Goal: Contribute content

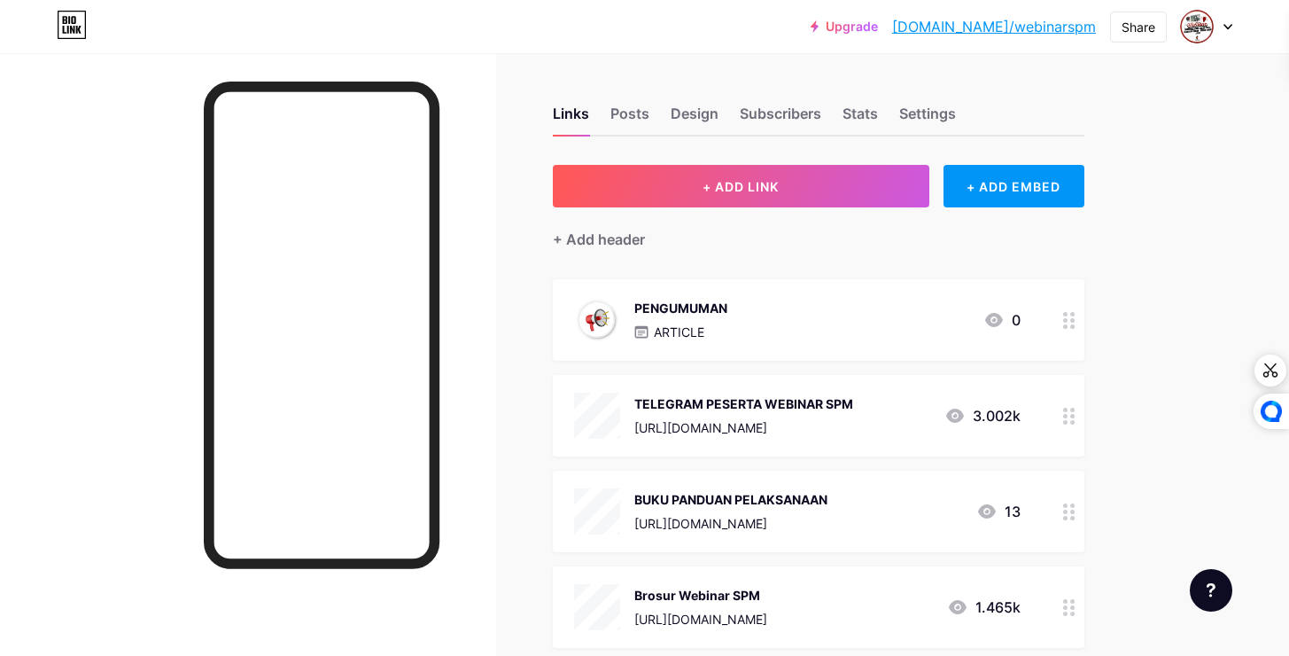
click at [894, 312] on div "PENGUMUMAN ARTICLE 0" at bounding box center [797, 320] width 447 height 46
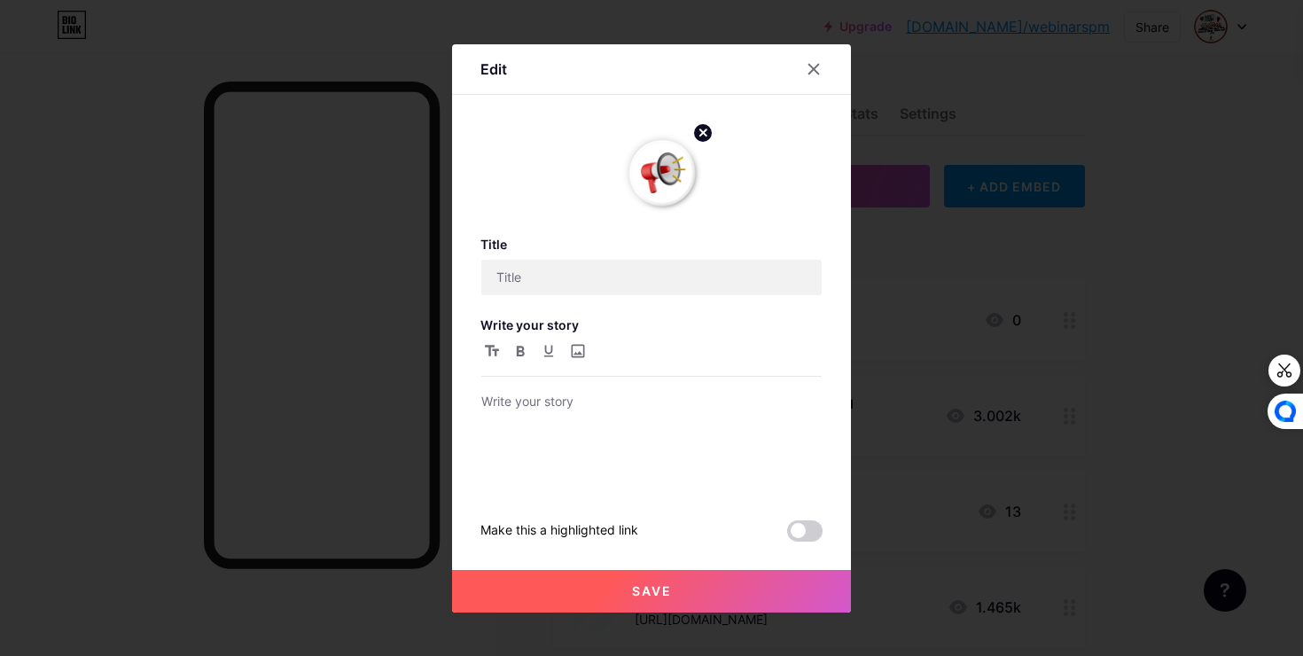
type input "PENGUMUMAN"
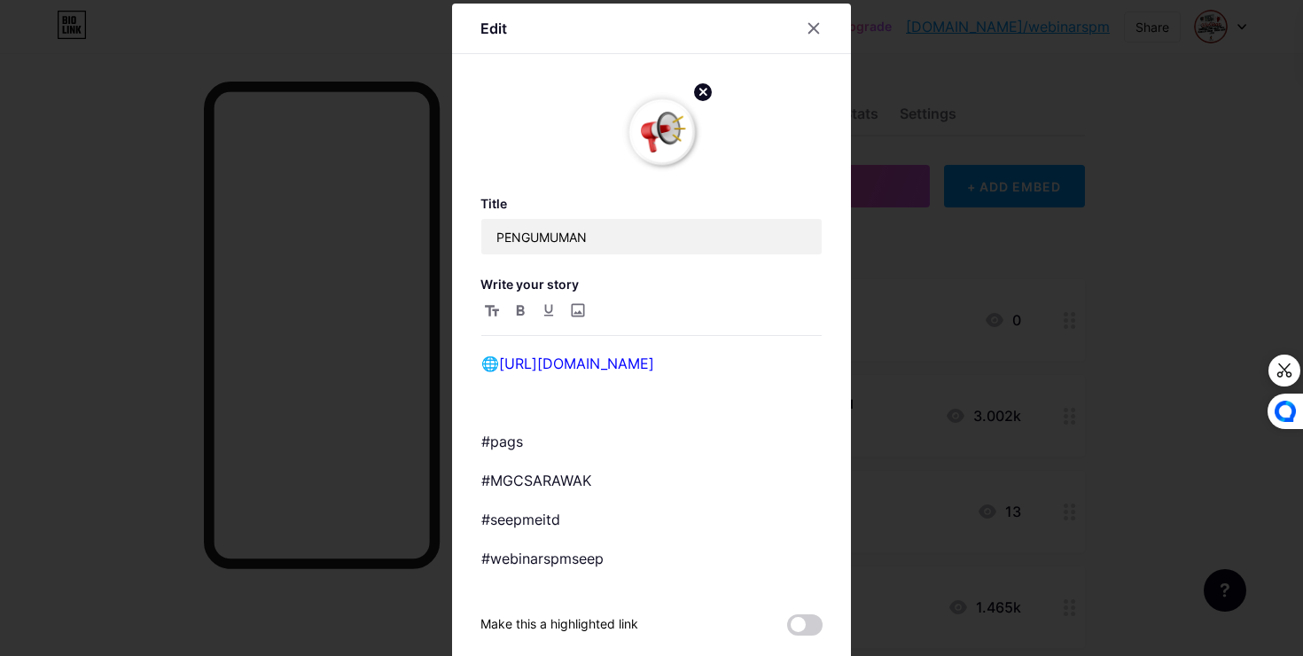
scroll to position [104, 0]
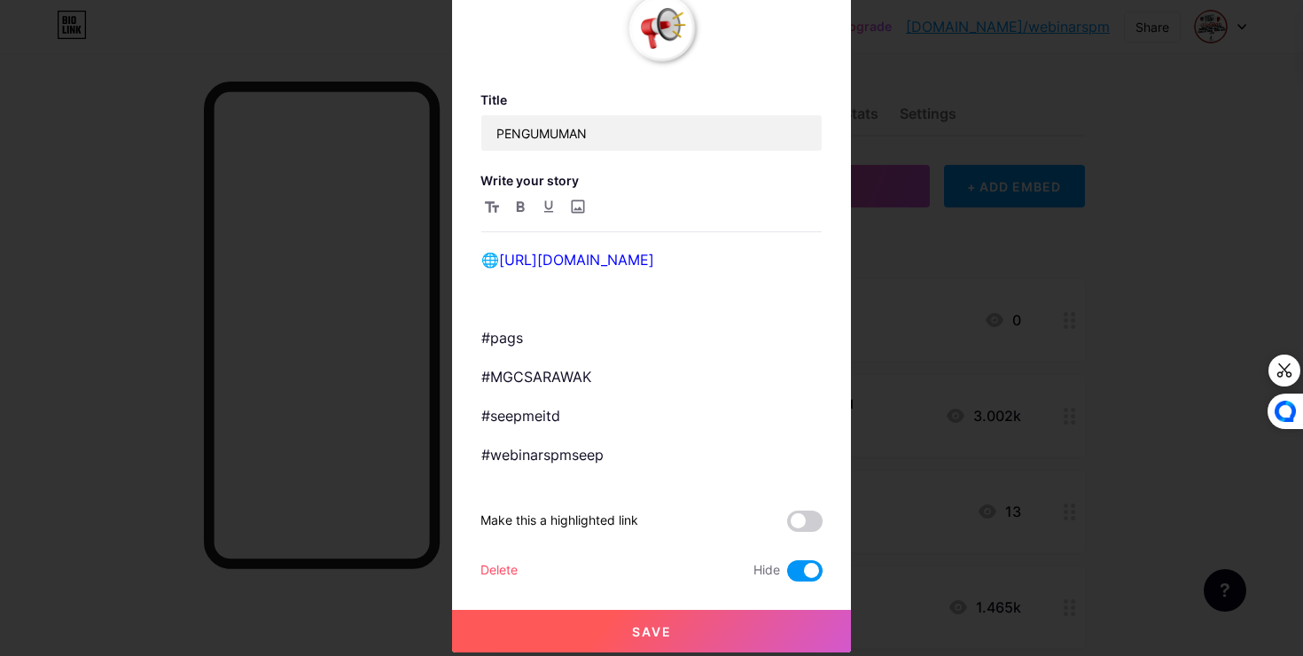
click at [793, 572] on span at bounding box center [804, 570] width 35 height 21
click at [787, 575] on input "checkbox" at bounding box center [787, 575] width 0 height 0
click at [722, 625] on button "Save" at bounding box center [651, 631] width 399 height 43
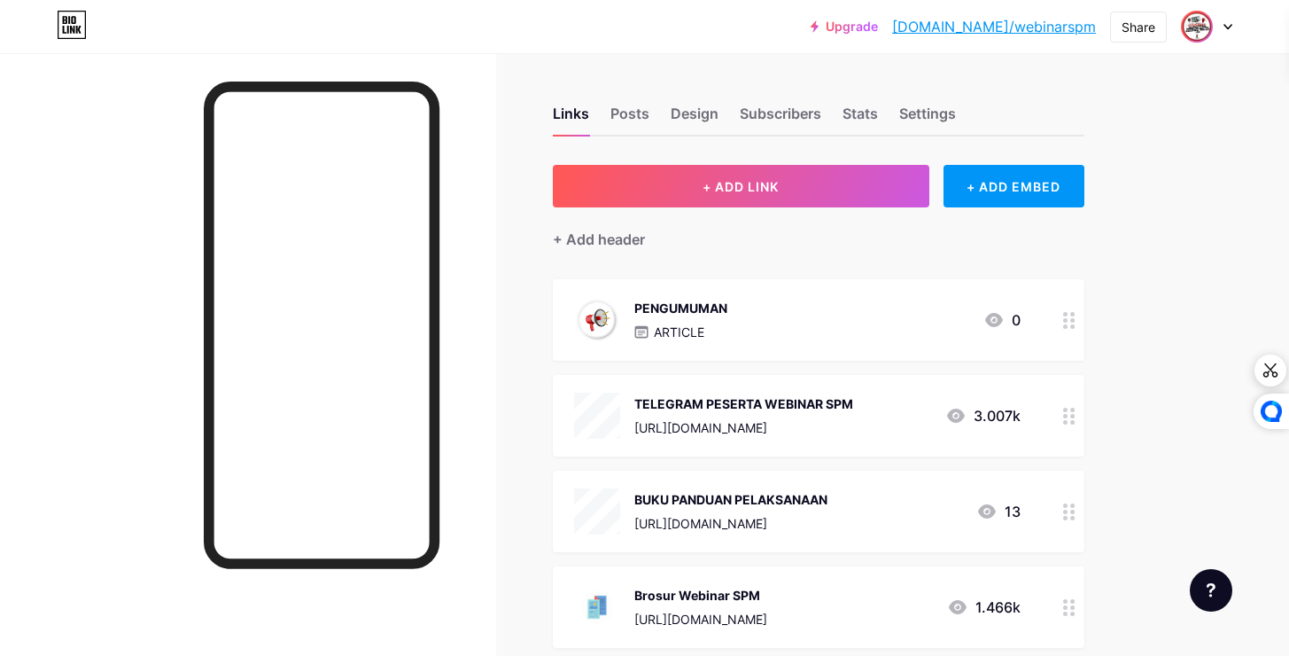
click at [1198, 24] on img at bounding box center [1197, 26] width 28 height 28
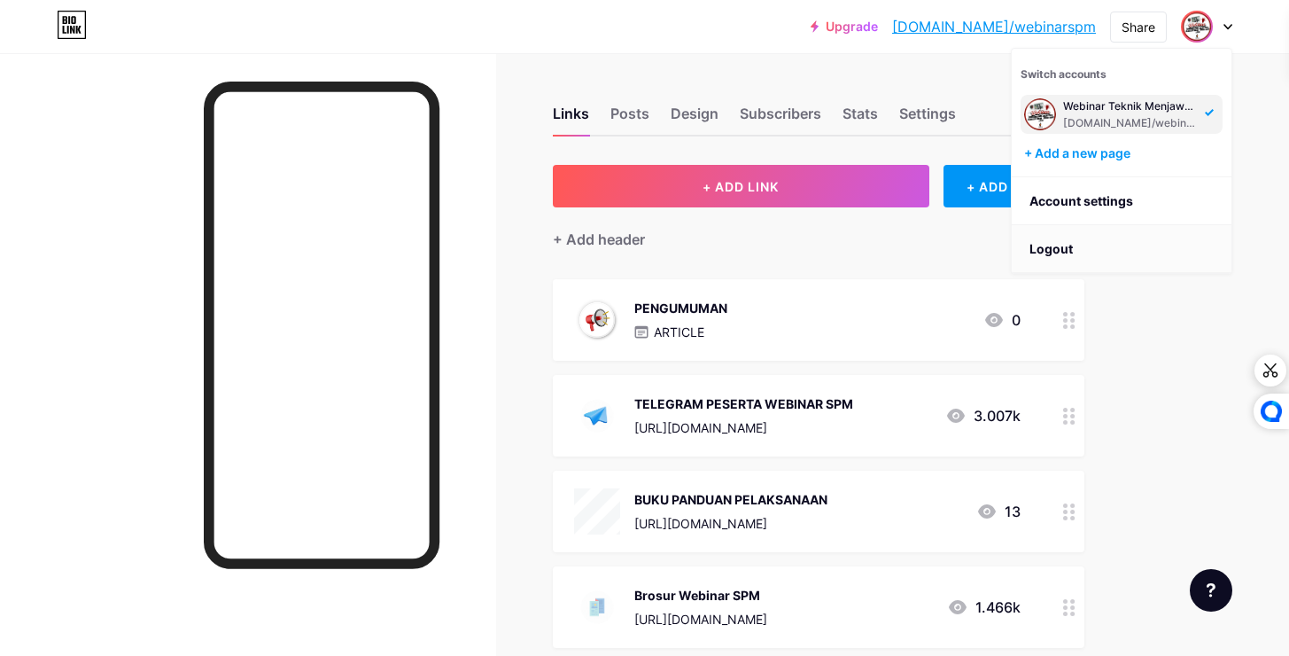
click at [1085, 258] on li "Logout" at bounding box center [1122, 249] width 220 height 48
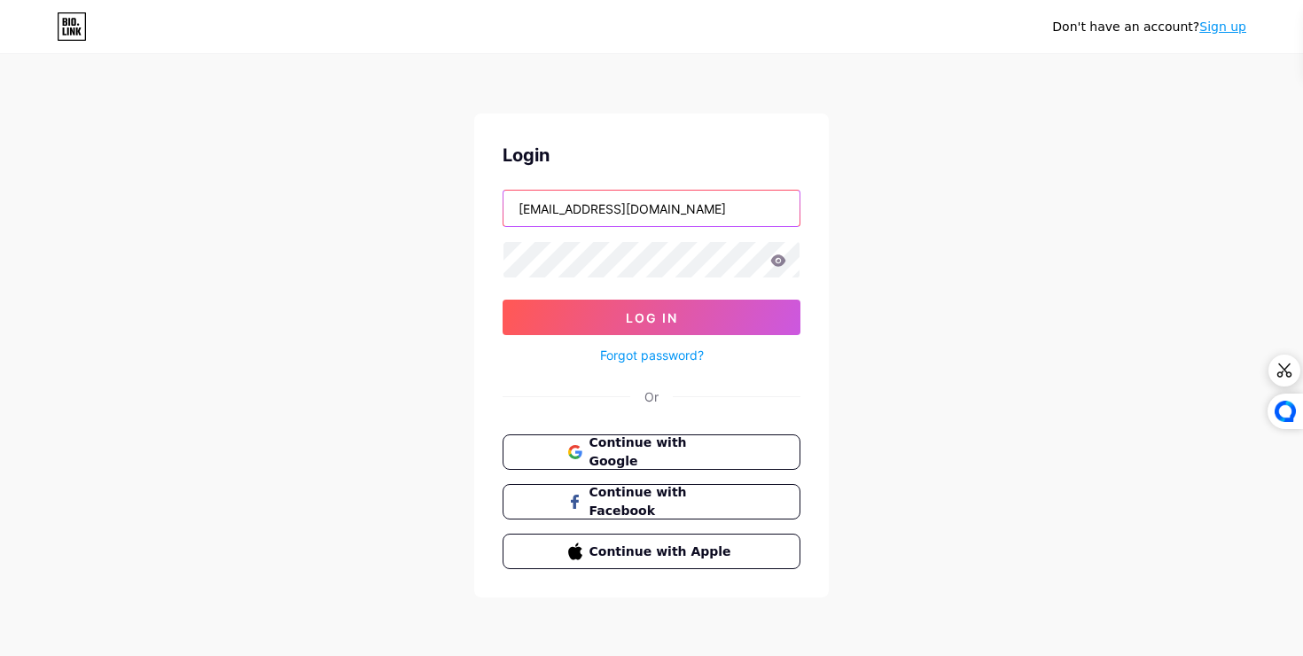
click at [631, 198] on input "[EMAIL_ADDRESS][DOMAIN_NAME]" at bounding box center [651, 208] width 296 height 35
type input "[EMAIL_ADDRESS][DOMAIN_NAME]"
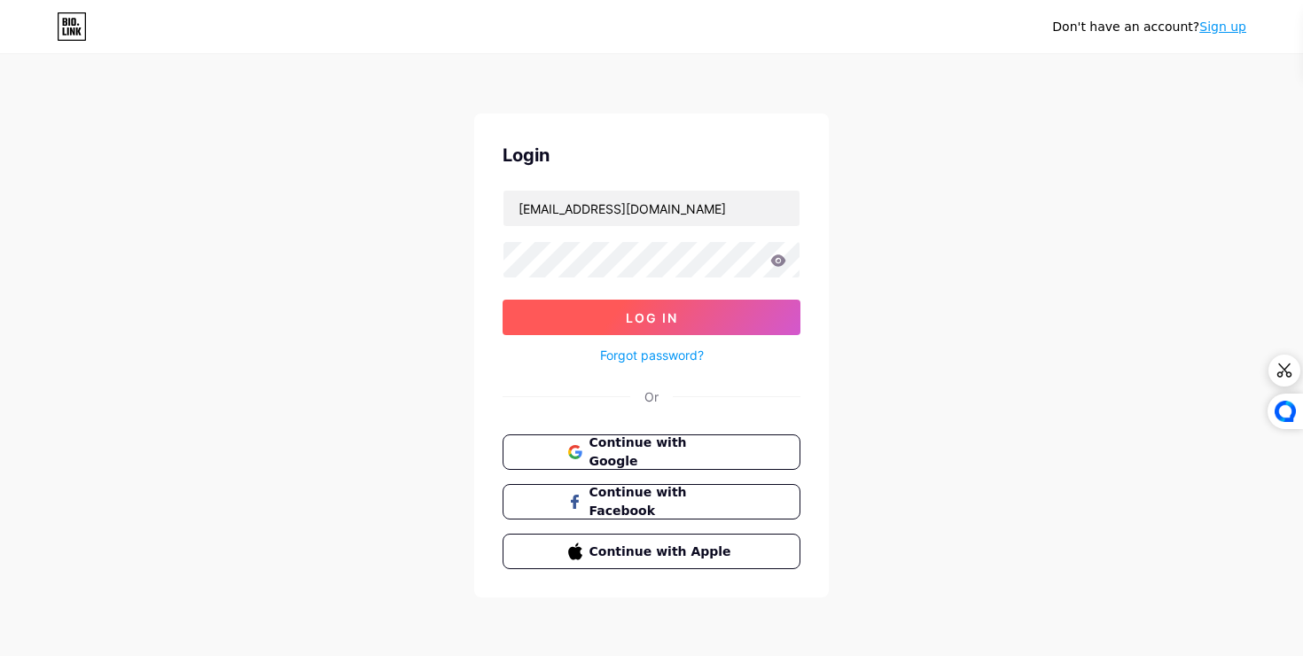
click at [604, 309] on button "Log In" at bounding box center [651, 317] width 298 height 35
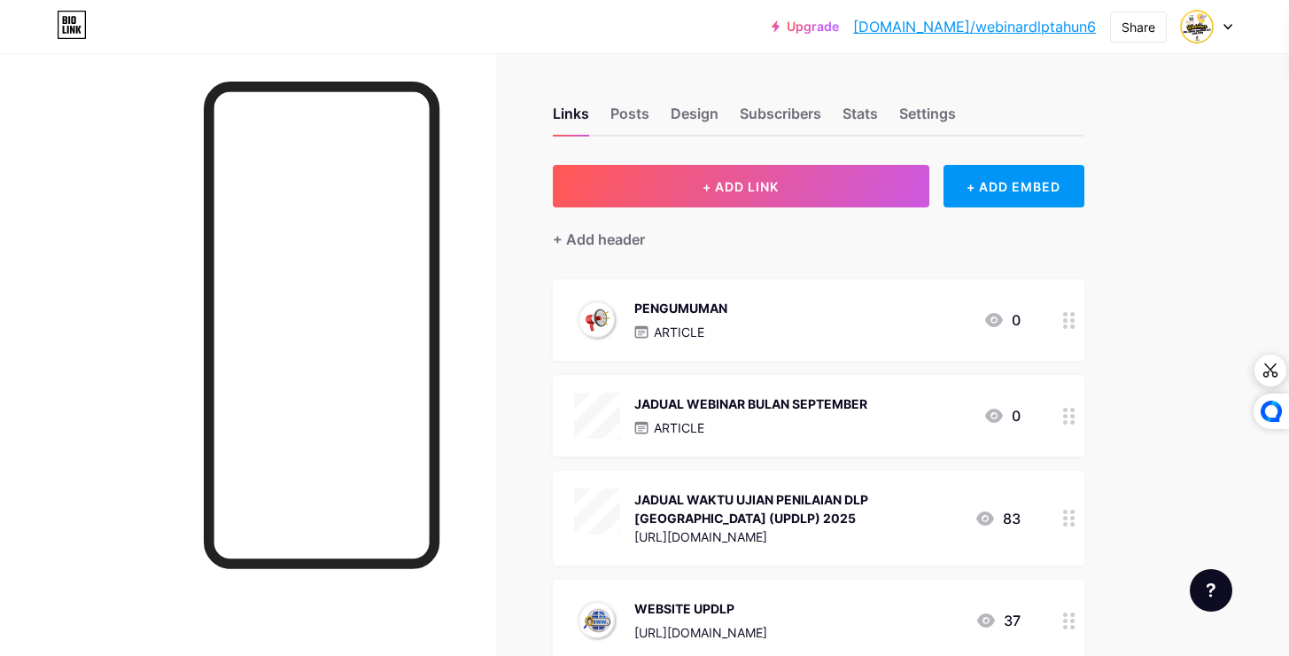
click at [698, 332] on p "ARTICLE" at bounding box center [679, 332] width 51 height 19
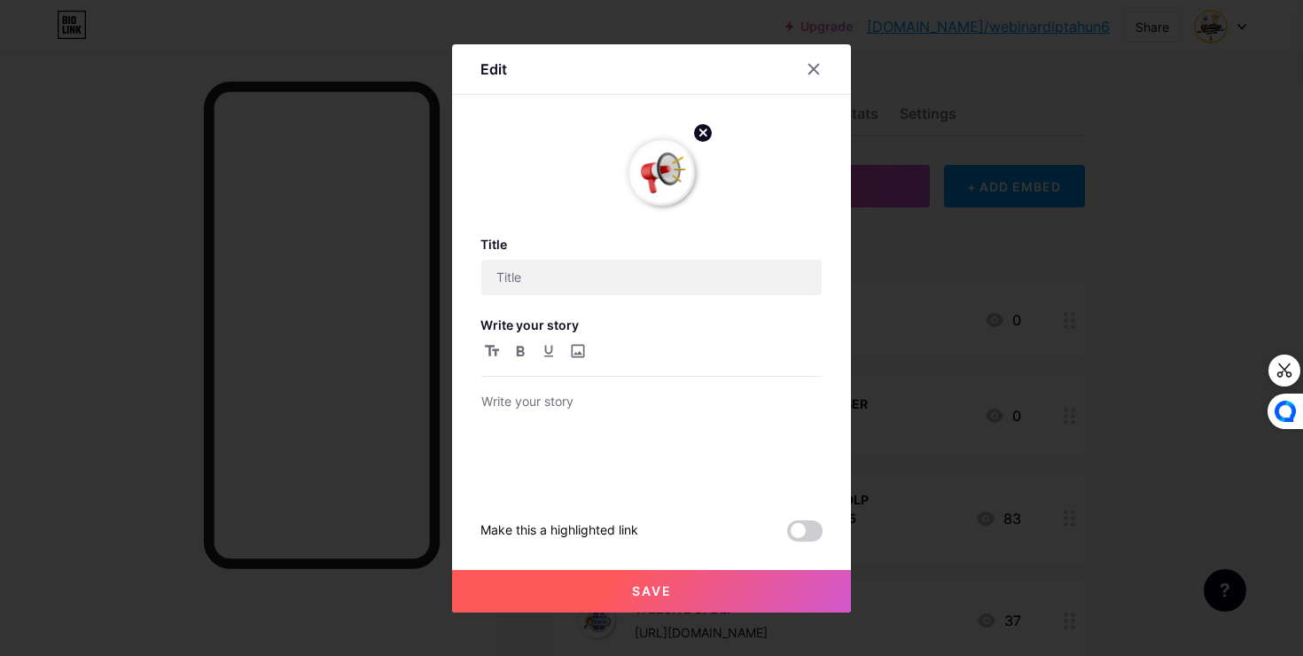
type input "PENGUMUMAN"
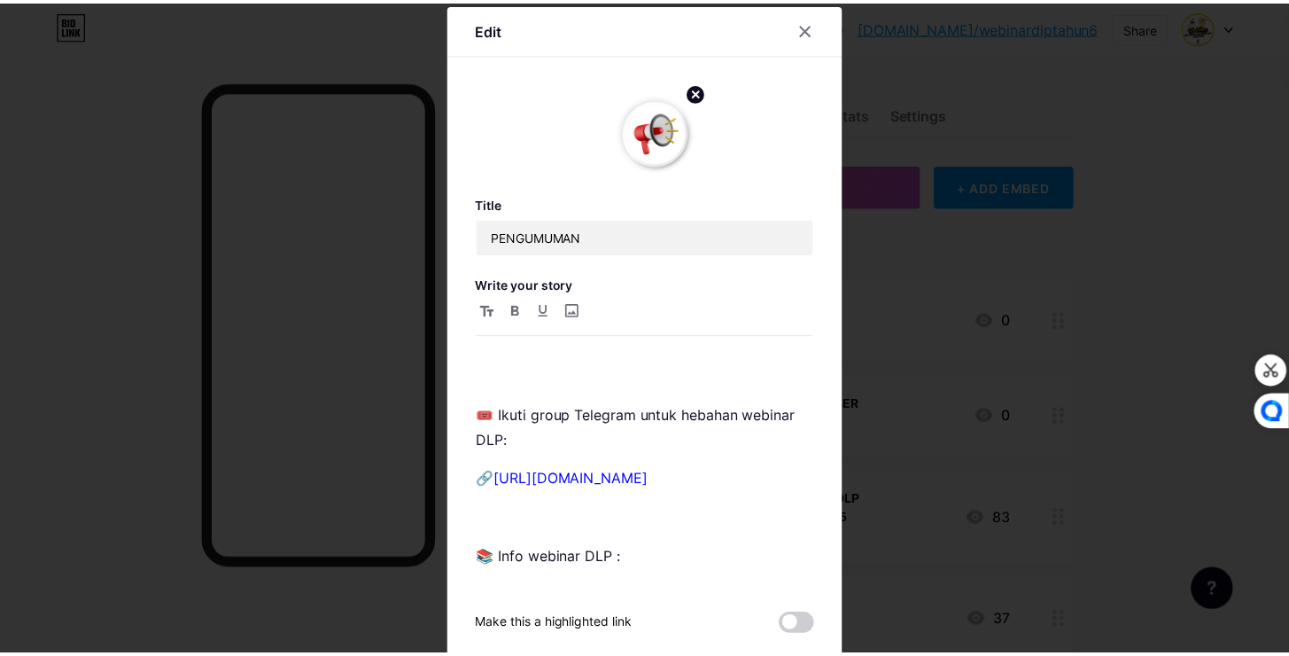
scroll to position [104, 0]
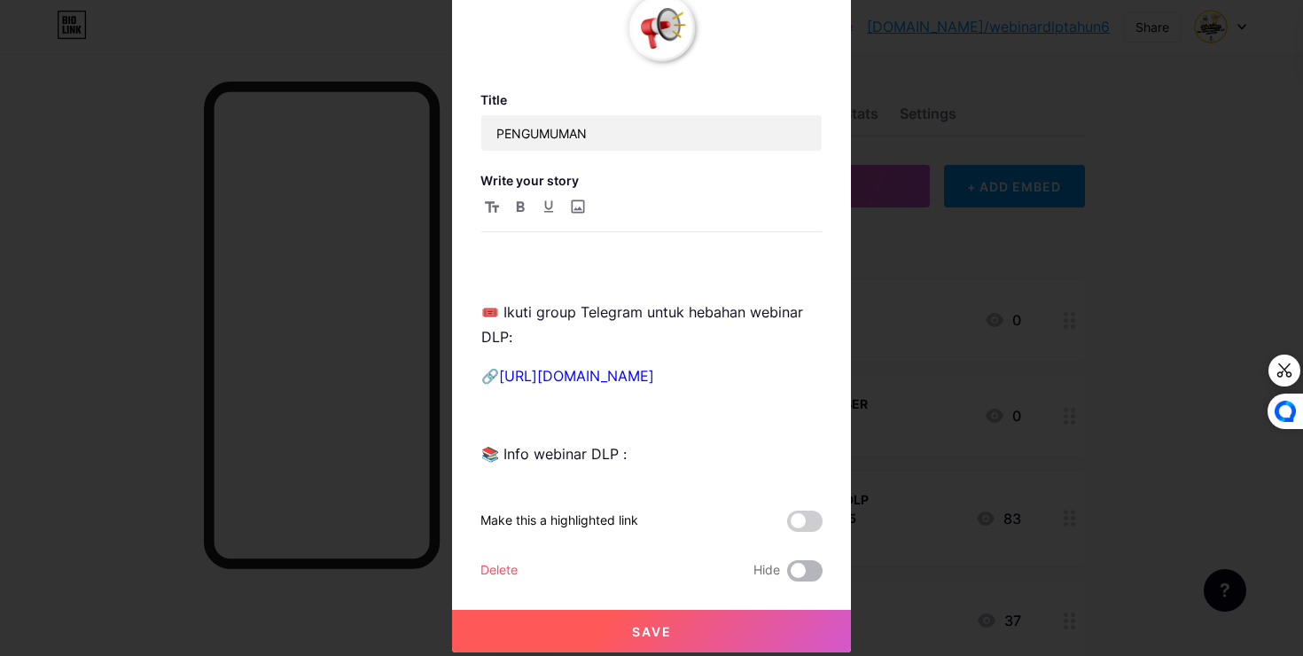
click at [789, 573] on span at bounding box center [804, 570] width 35 height 21
click at [787, 575] on input "checkbox" at bounding box center [787, 575] width 0 height 0
click at [727, 627] on button "Save" at bounding box center [651, 631] width 399 height 43
